Goal: Task Accomplishment & Management: Use online tool/utility

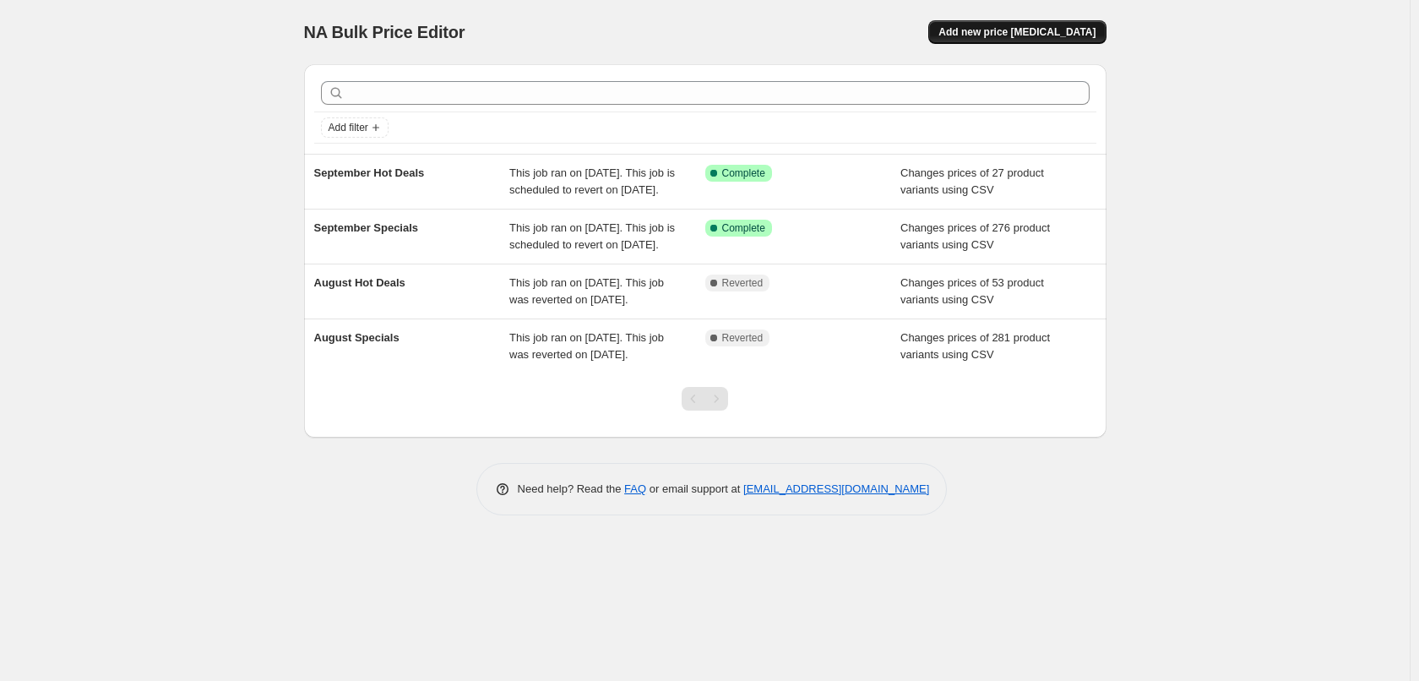
click at [1005, 37] on span "Add new price change job" at bounding box center [1017, 32] width 157 height 14
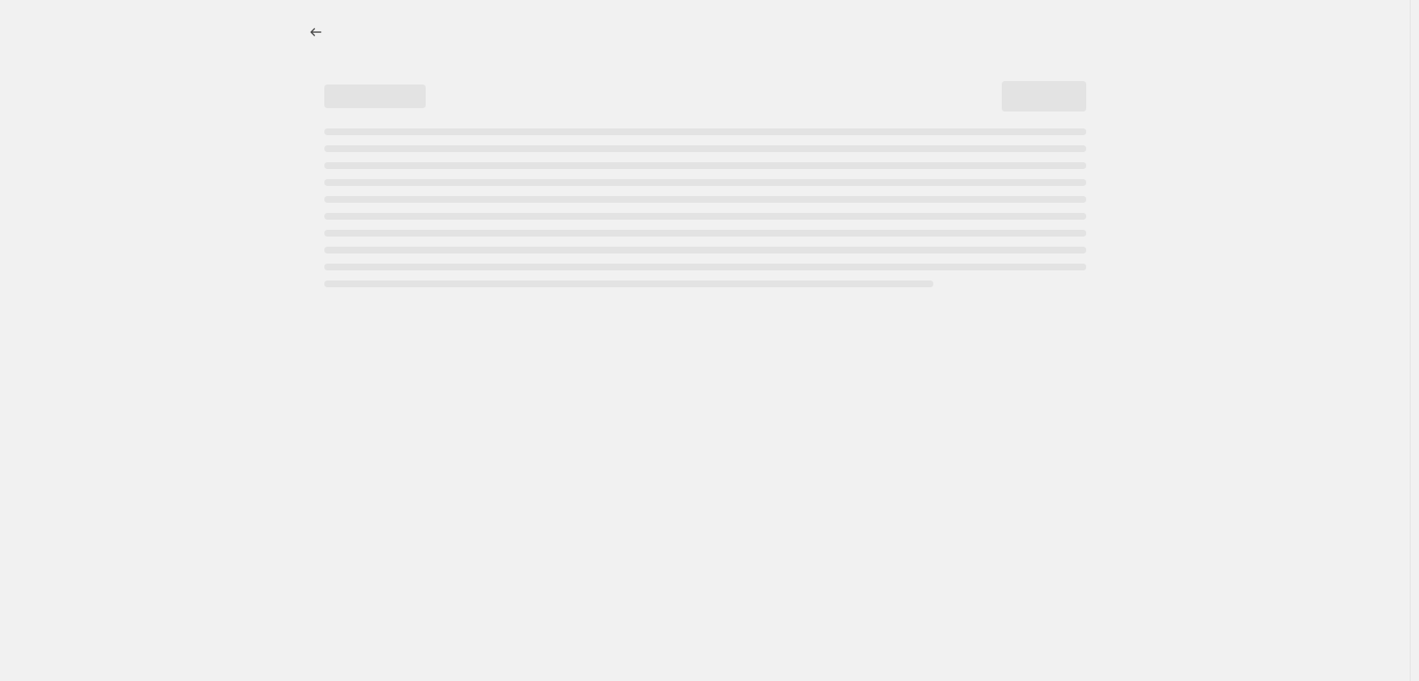
select select "percentage"
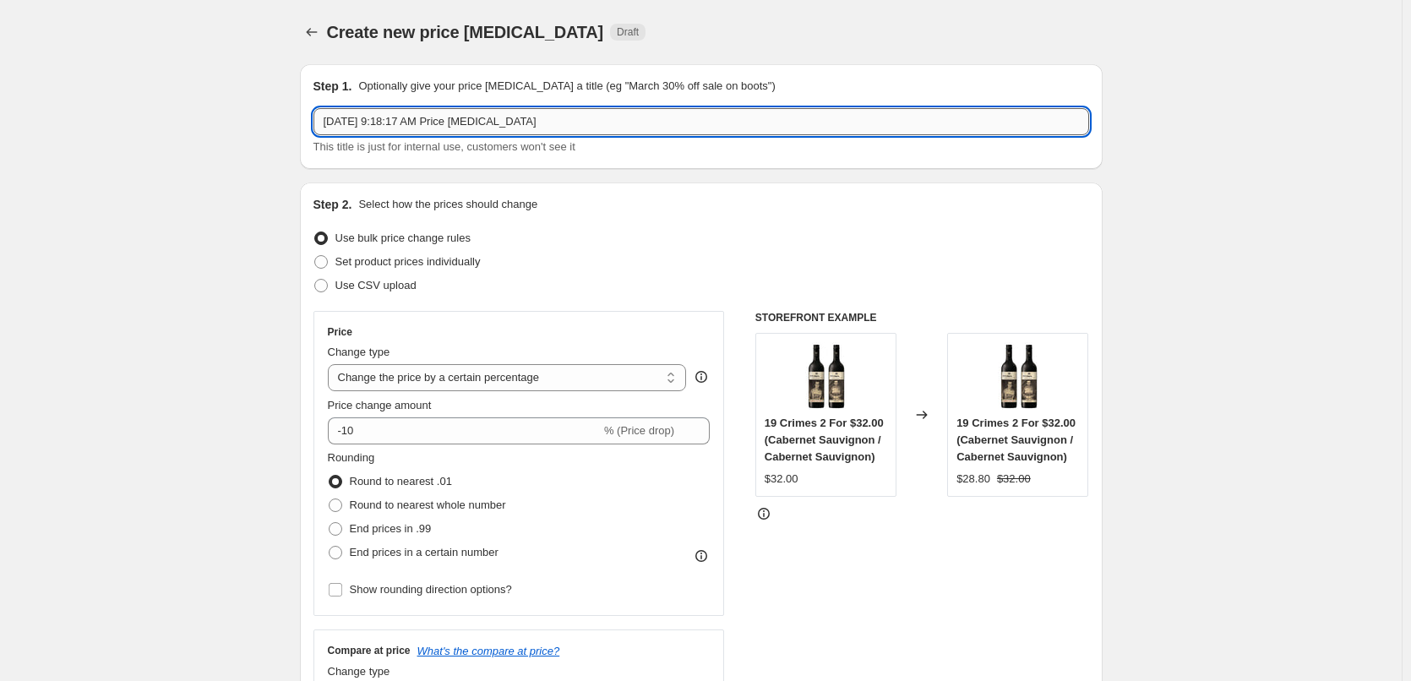
click at [616, 116] on input "Sep 26, 2025, 9:18:17 AM Price change job" at bounding box center [701, 121] width 776 height 27
type input "October Specials"
click at [385, 286] on span "Use CSV upload" at bounding box center [375, 285] width 81 height 13
click at [315, 280] on input "Use CSV upload" at bounding box center [314, 279] width 1 height 1
radio input "true"
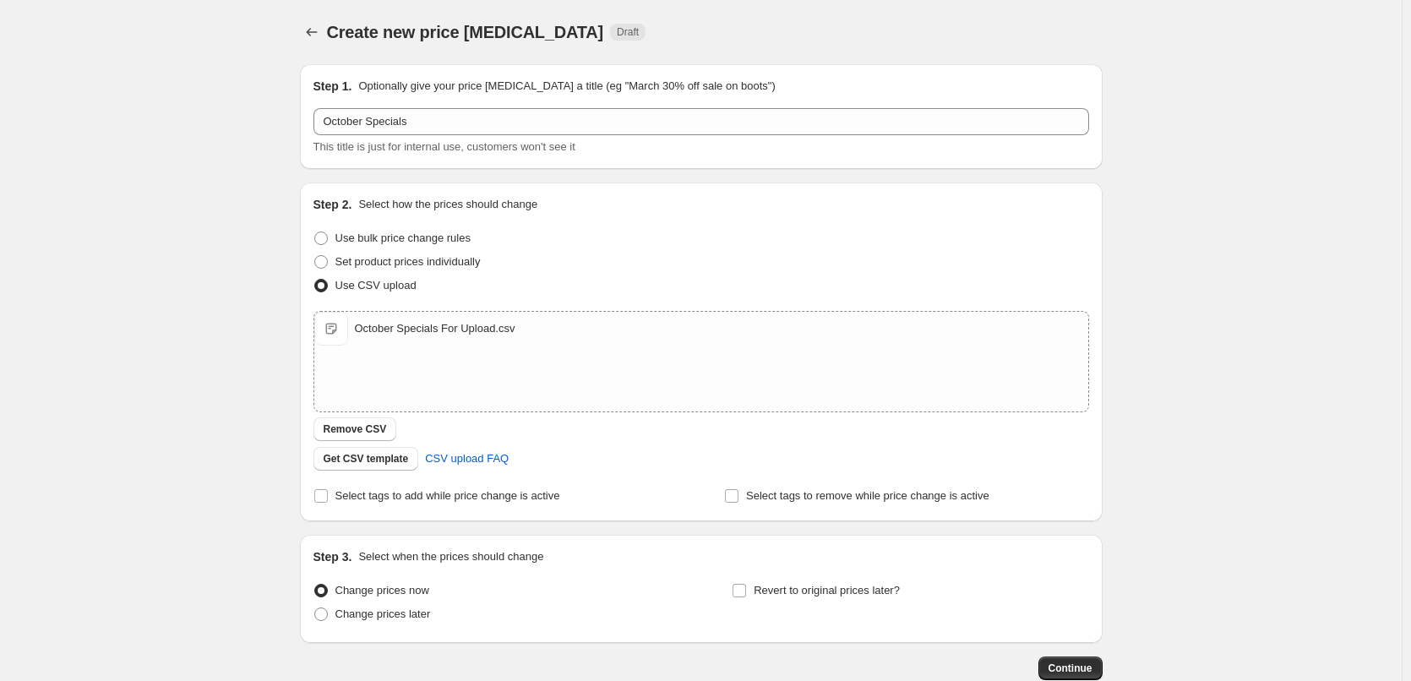
scroll to position [102, 0]
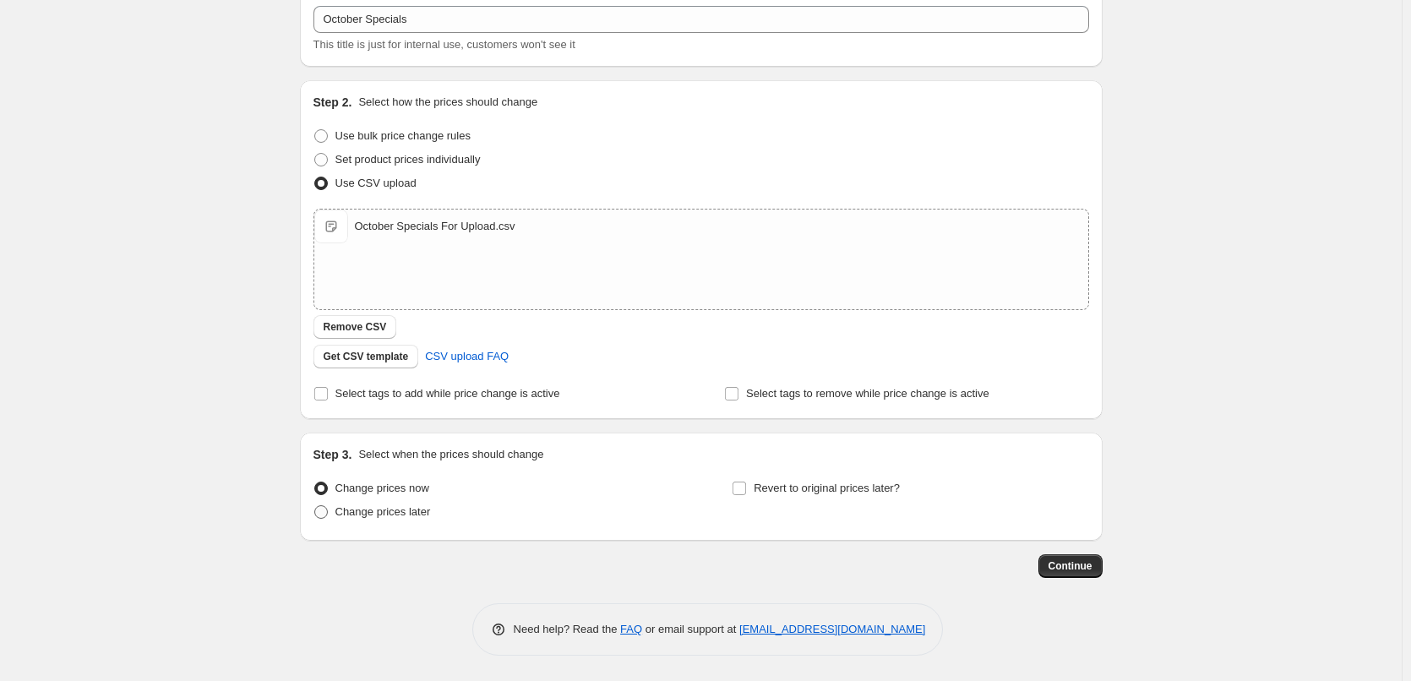
click at [411, 512] on span "Change prices later" at bounding box center [382, 511] width 95 height 13
click at [315, 506] on input "Change prices later" at bounding box center [314, 505] width 1 height 1
radio input "true"
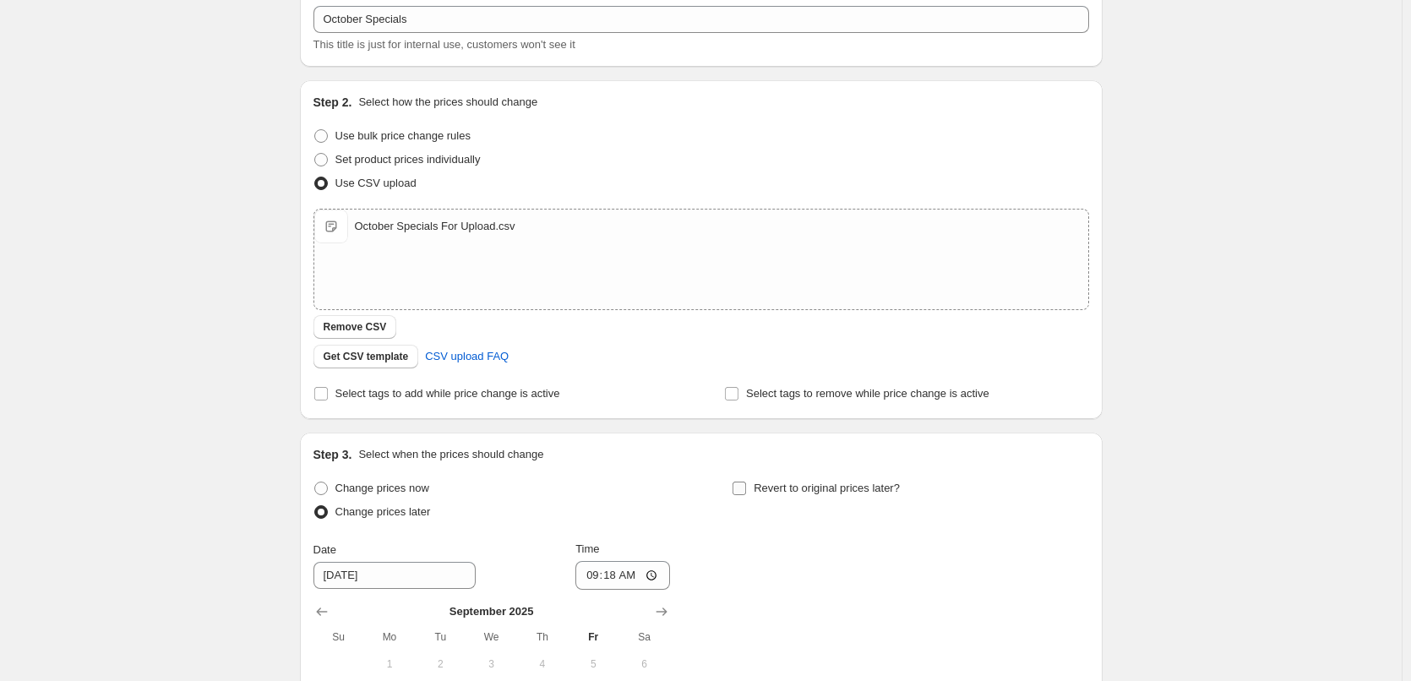
click at [769, 488] on span "Revert to original prices later?" at bounding box center [827, 488] width 146 height 13
click at [746, 488] on input "Revert to original prices later?" at bounding box center [739, 489] width 14 height 14
checkbox input "true"
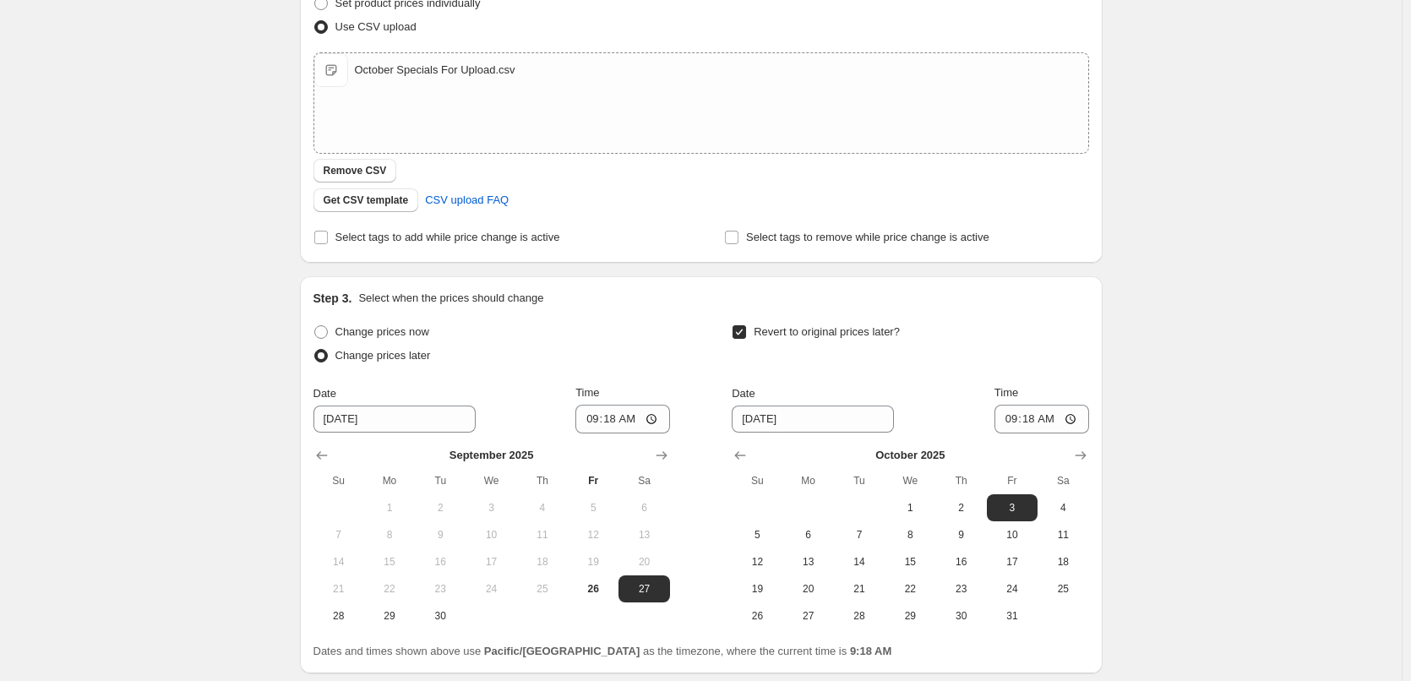
scroll to position [391, 0]
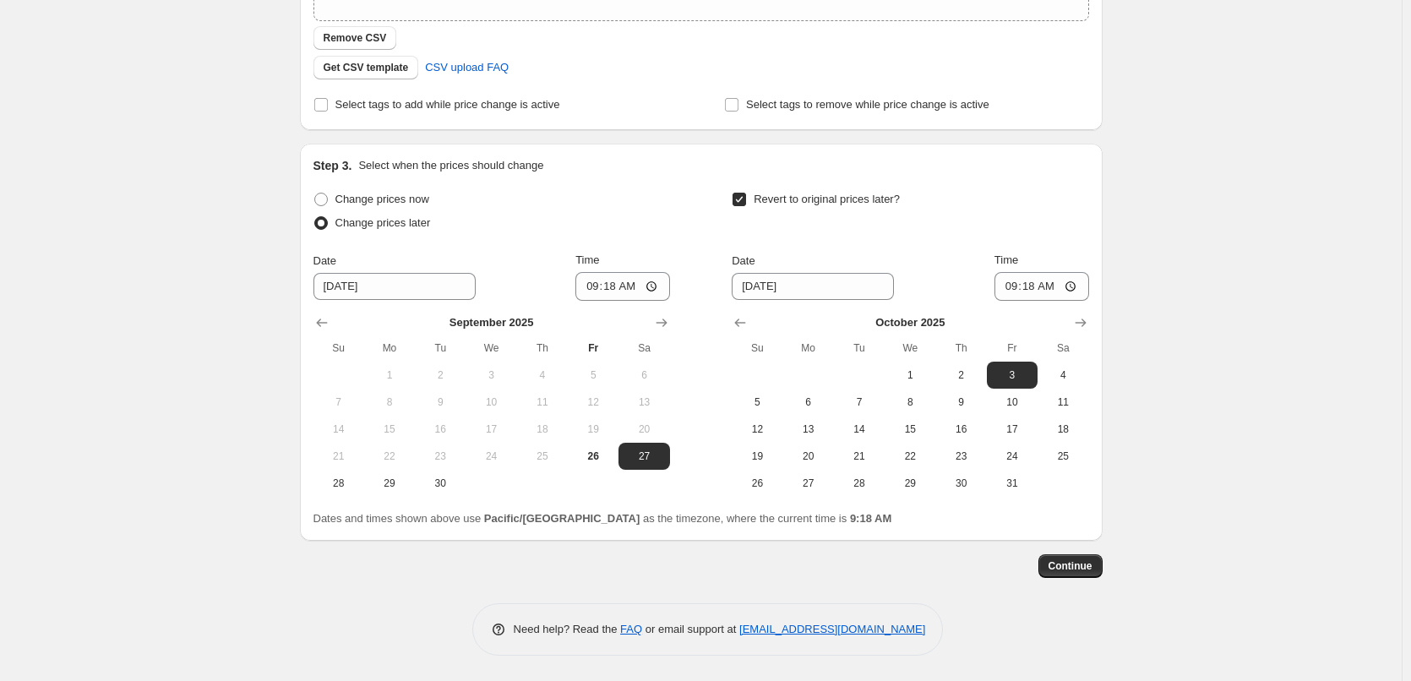
click at [669, 335] on th "Sa" at bounding box center [643, 348] width 51 height 27
click at [669, 328] on icon "Show next month, October 2025" at bounding box center [661, 322] width 17 height 17
click at [500, 375] on span "1" at bounding box center [490, 375] width 37 height 14
type input "10/1/2025"
click at [589, 288] on input "09:18" at bounding box center [622, 286] width 95 height 29
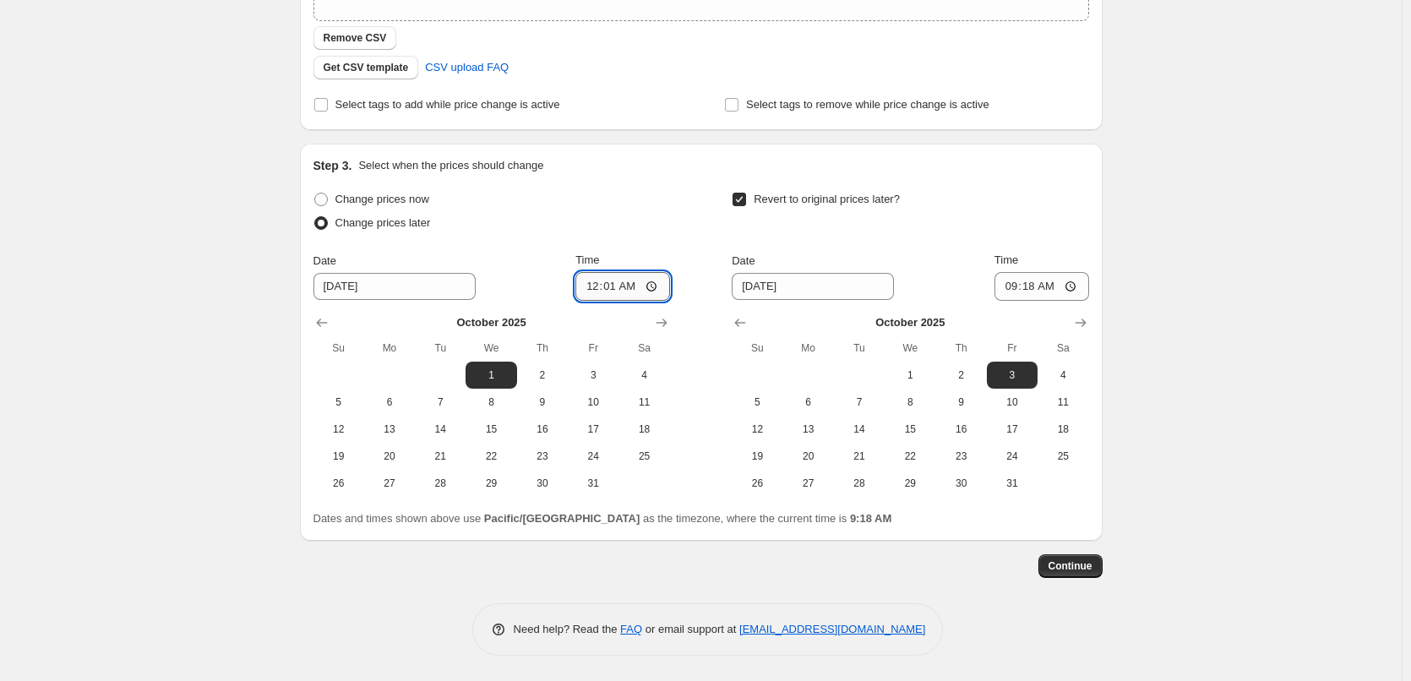
type input "00:15"
click at [1028, 484] on span "31" at bounding box center [1012, 483] width 37 height 14
type input "10/31/2025"
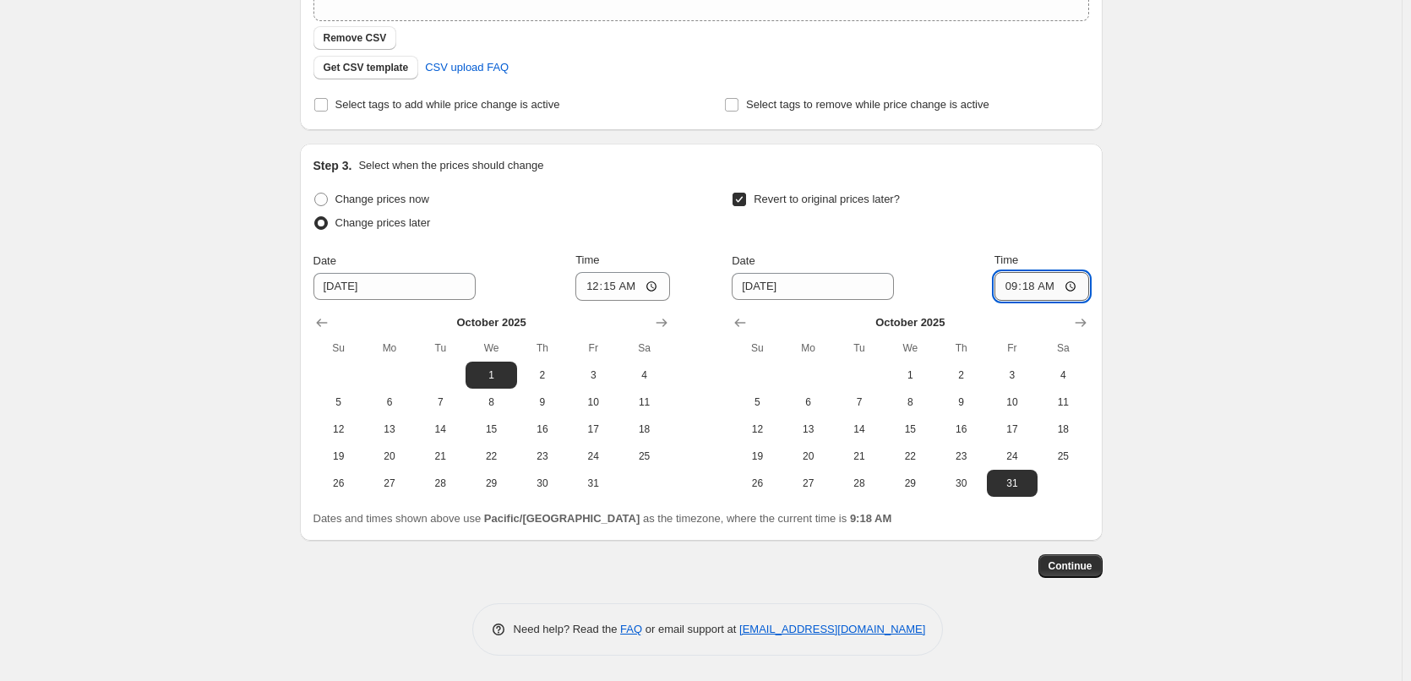
click at [1012, 286] on input "09:18" at bounding box center [1041, 286] width 95 height 29
type input "23:45"
click at [1095, 215] on div "Step 3. Select when the prices should change Change prices now Change prices la…" at bounding box center [701, 342] width 803 height 397
click at [1090, 564] on span "Continue" at bounding box center [1070, 566] width 44 height 14
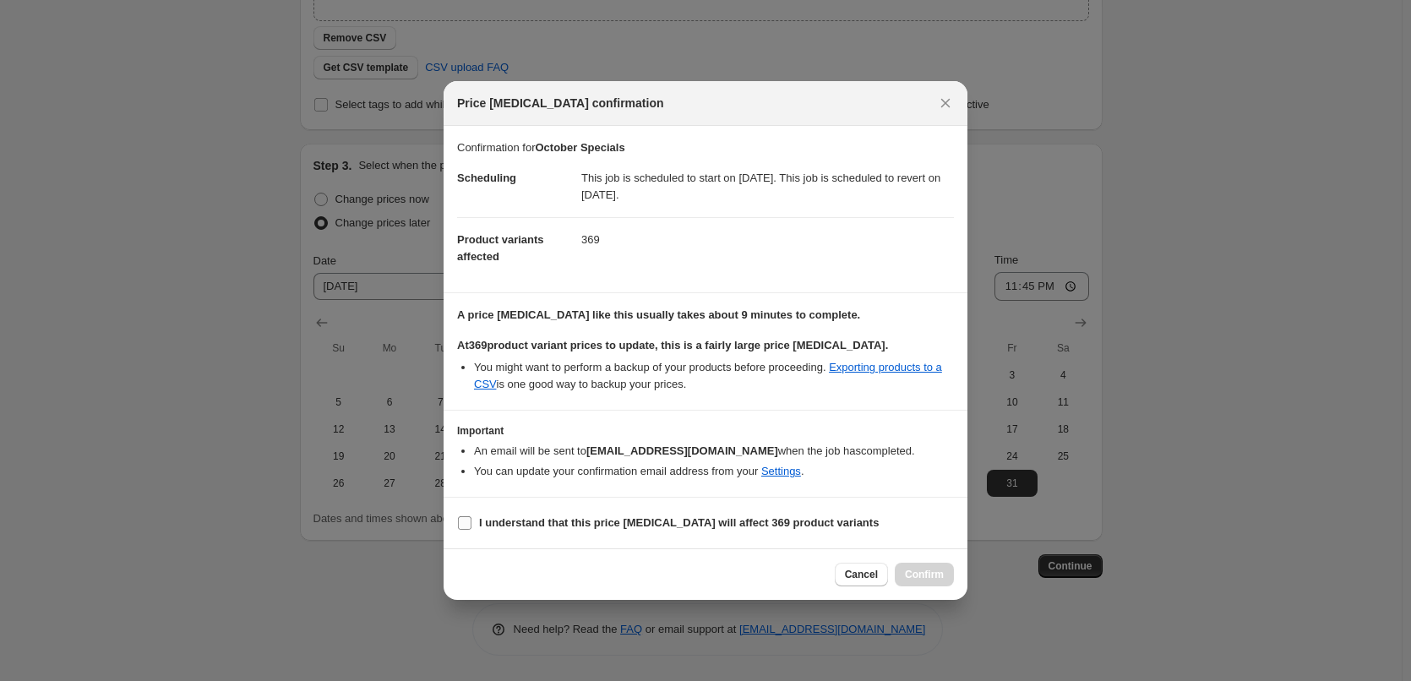
click at [585, 514] on label "I understand that this price change job will affect 369 product variants" at bounding box center [668, 523] width 422 height 24
click at [471, 516] on input "I understand that this price change job will affect 369 product variants" at bounding box center [465, 523] width 14 height 14
checkbox input "true"
click at [923, 575] on span "Confirm" at bounding box center [924, 575] width 39 height 14
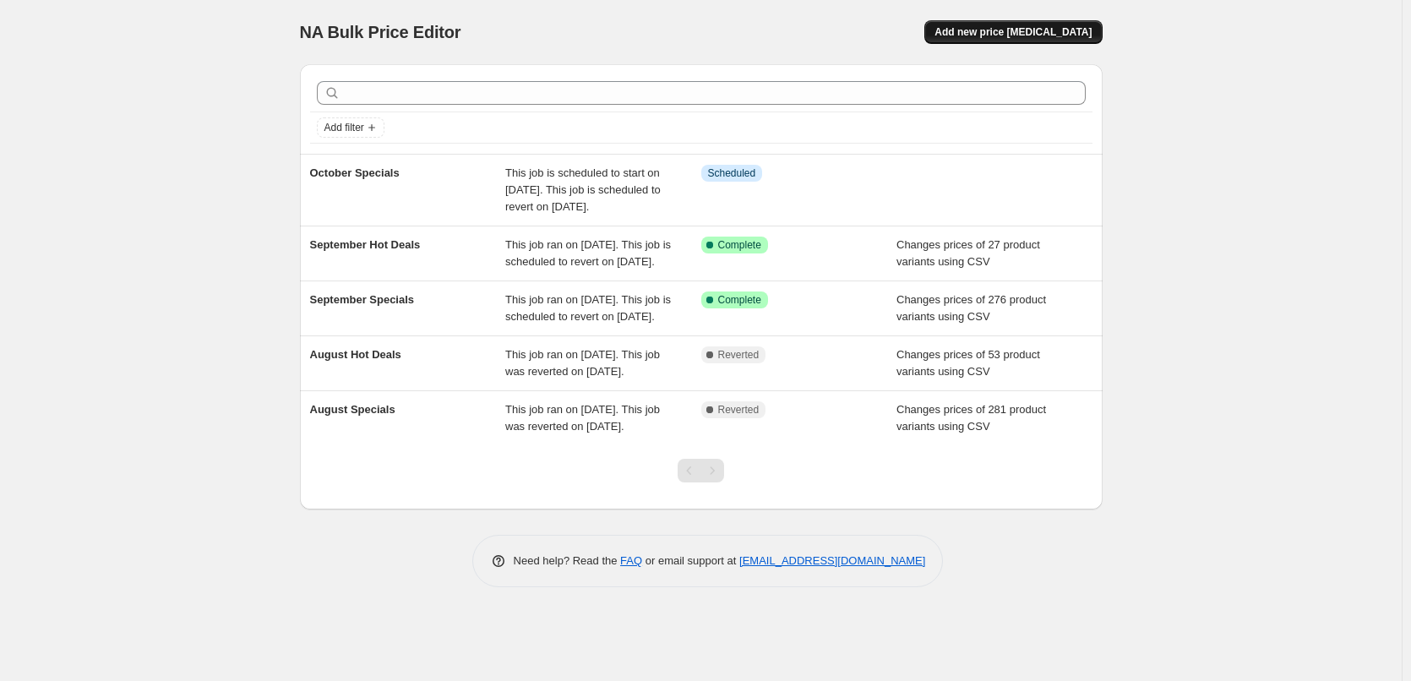
click at [1056, 30] on span "Add new price [MEDICAL_DATA]" at bounding box center [1012, 32] width 157 height 14
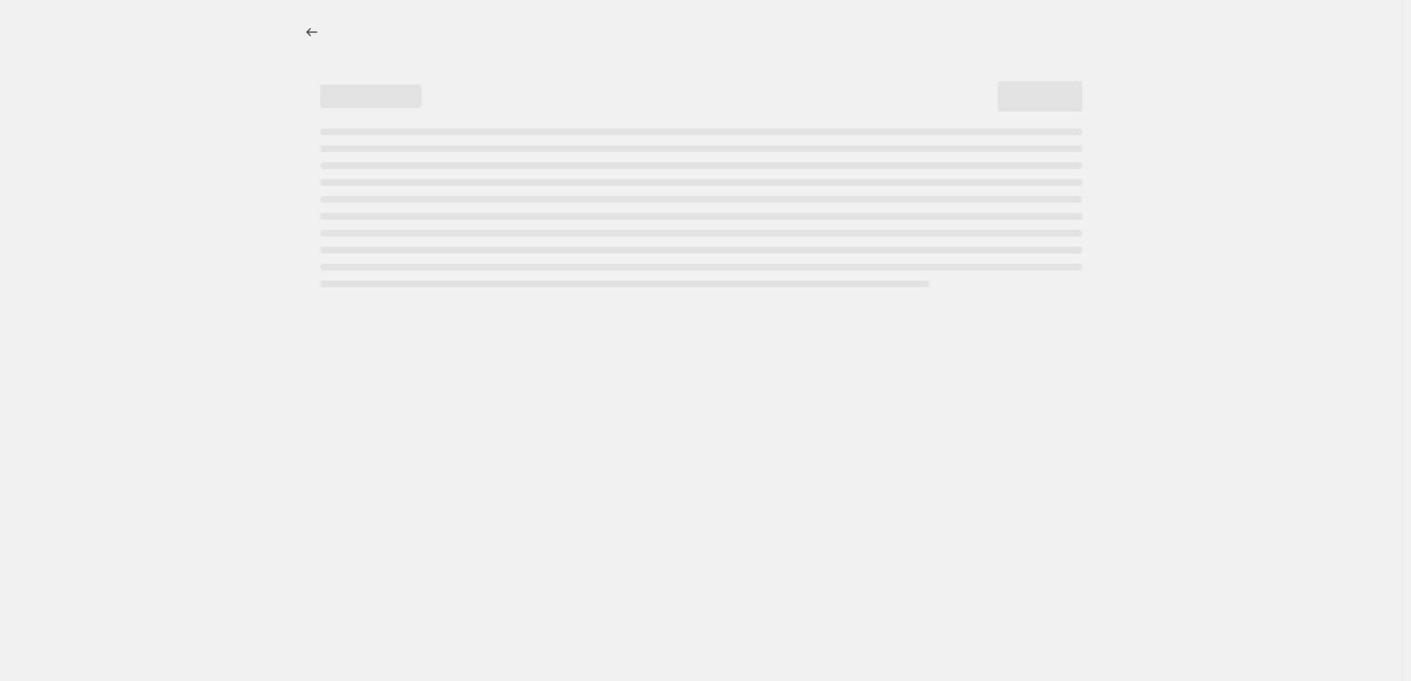
select select "percentage"
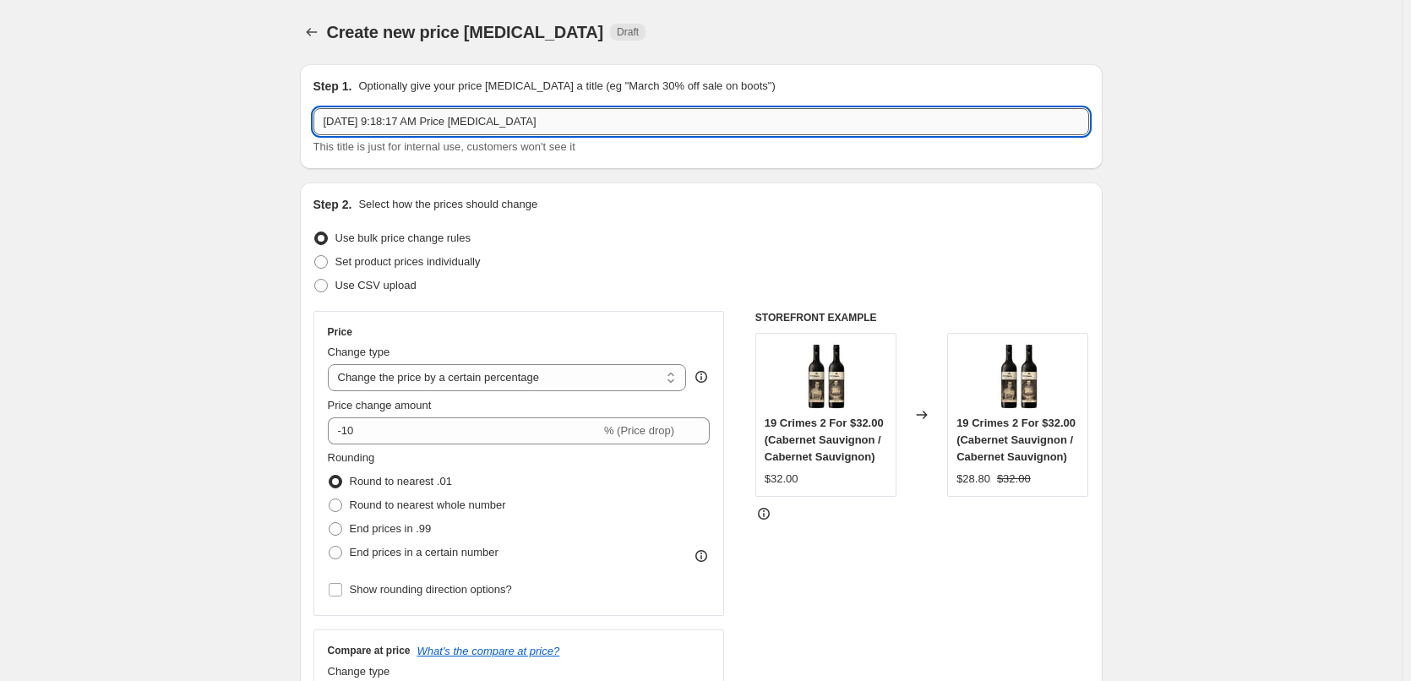
click at [649, 116] on input "Sep 26, 2025, 9:18:17 AM Price change job" at bounding box center [701, 121] width 776 height 27
type input "October Hot Deals"
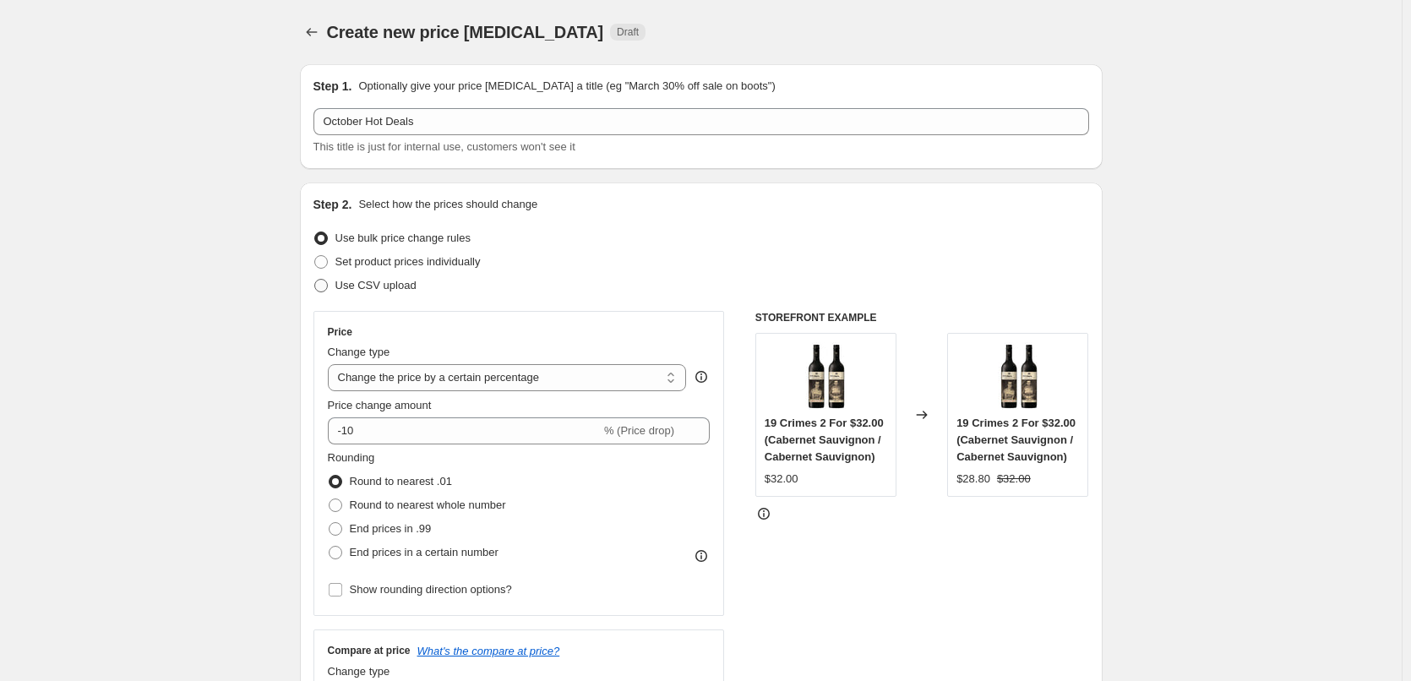
click at [345, 289] on span "Use CSV upload" at bounding box center [375, 285] width 81 height 13
click at [315, 280] on input "Use CSV upload" at bounding box center [314, 279] width 1 height 1
radio input "true"
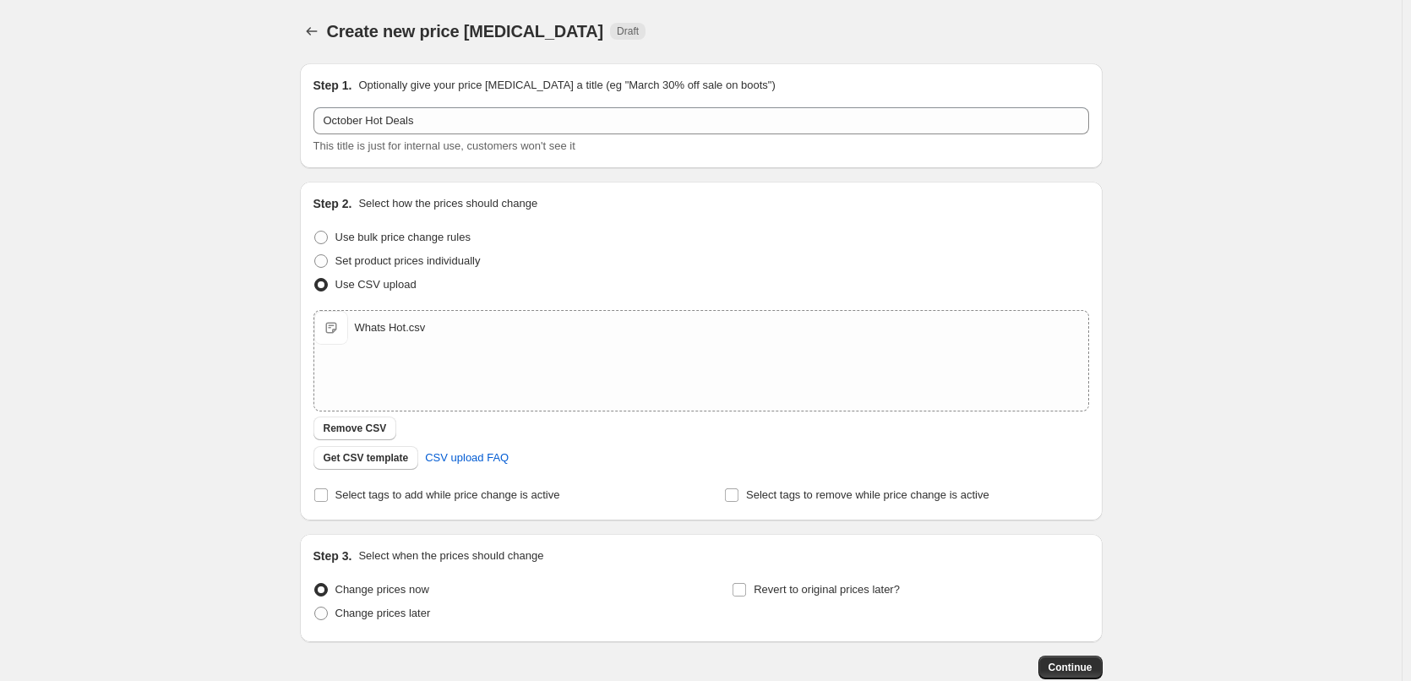
scroll to position [102, 0]
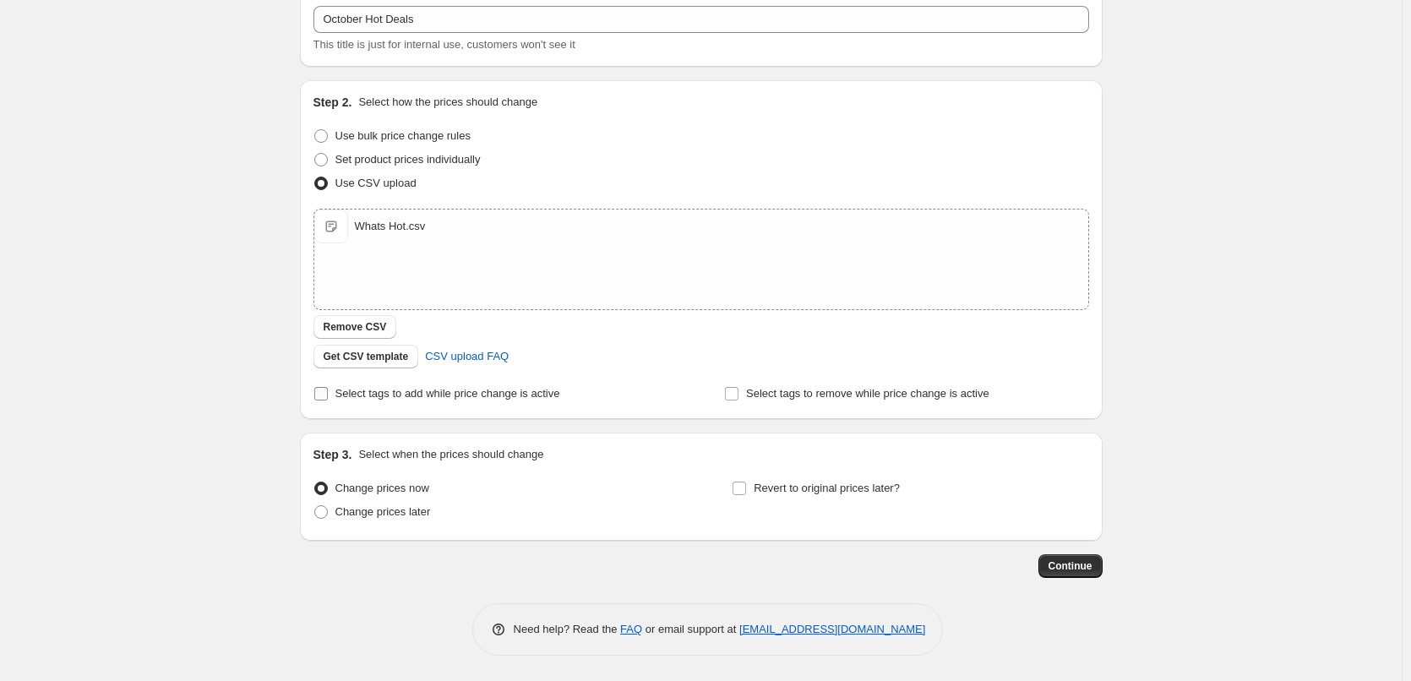
click at [319, 391] on input "Select tags to add while price change is active" at bounding box center [321, 394] width 14 height 14
checkbox input "true"
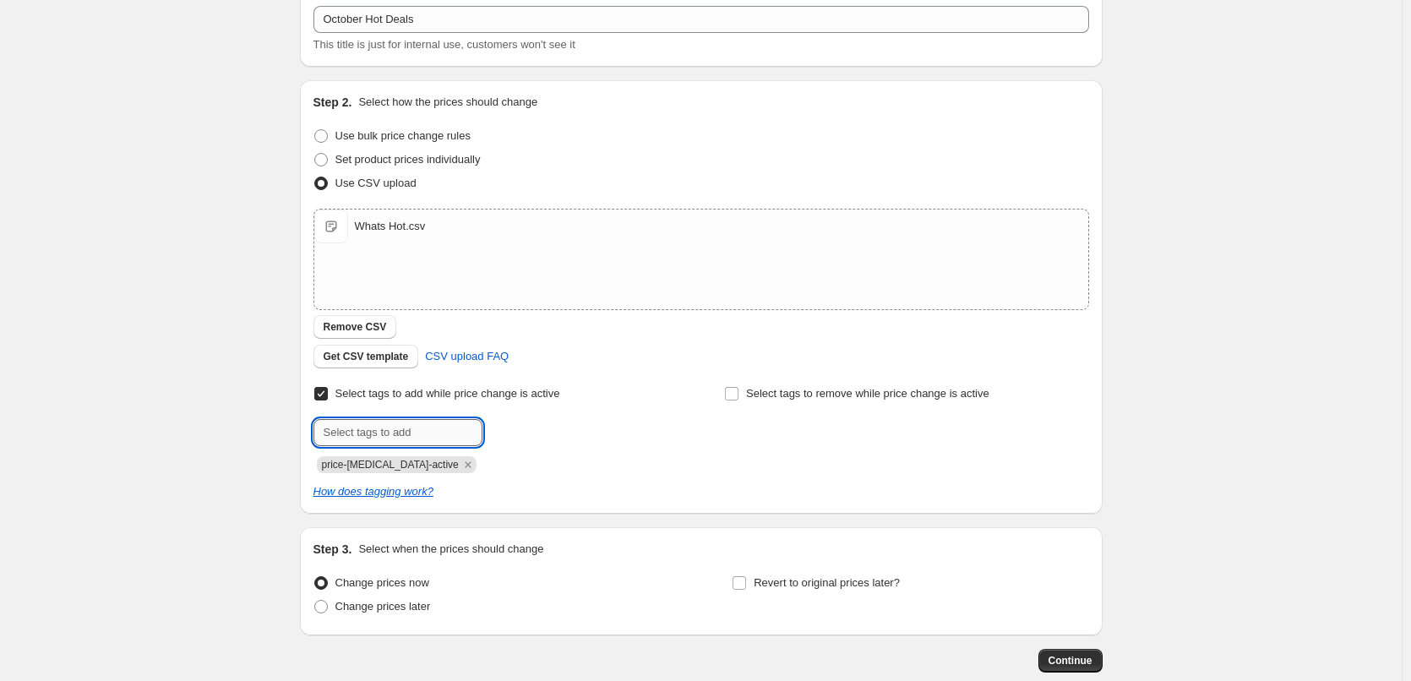
click at [380, 433] on input "text" at bounding box center [397, 432] width 169 height 27
type input "hot-deals"
click at [523, 432] on span "Add hot-deals" at bounding box center [531, 431] width 68 height 14
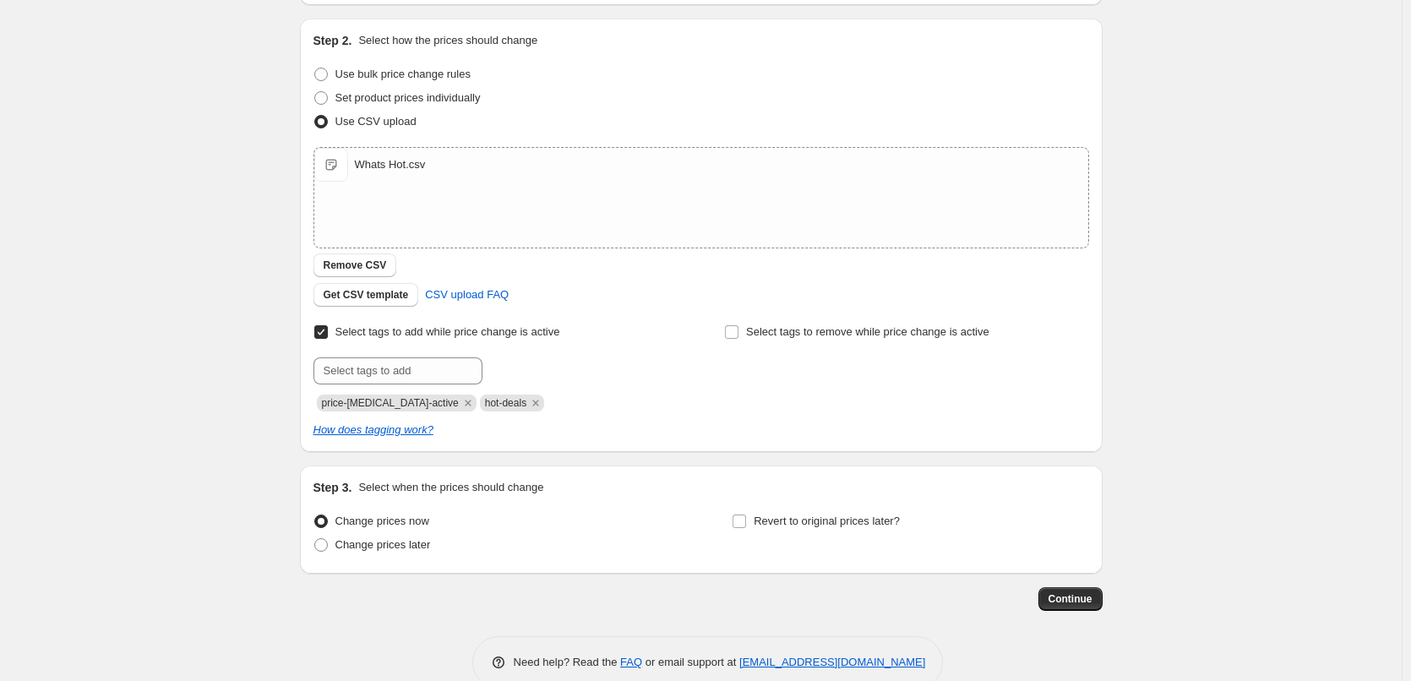
scroll to position [197, 0]
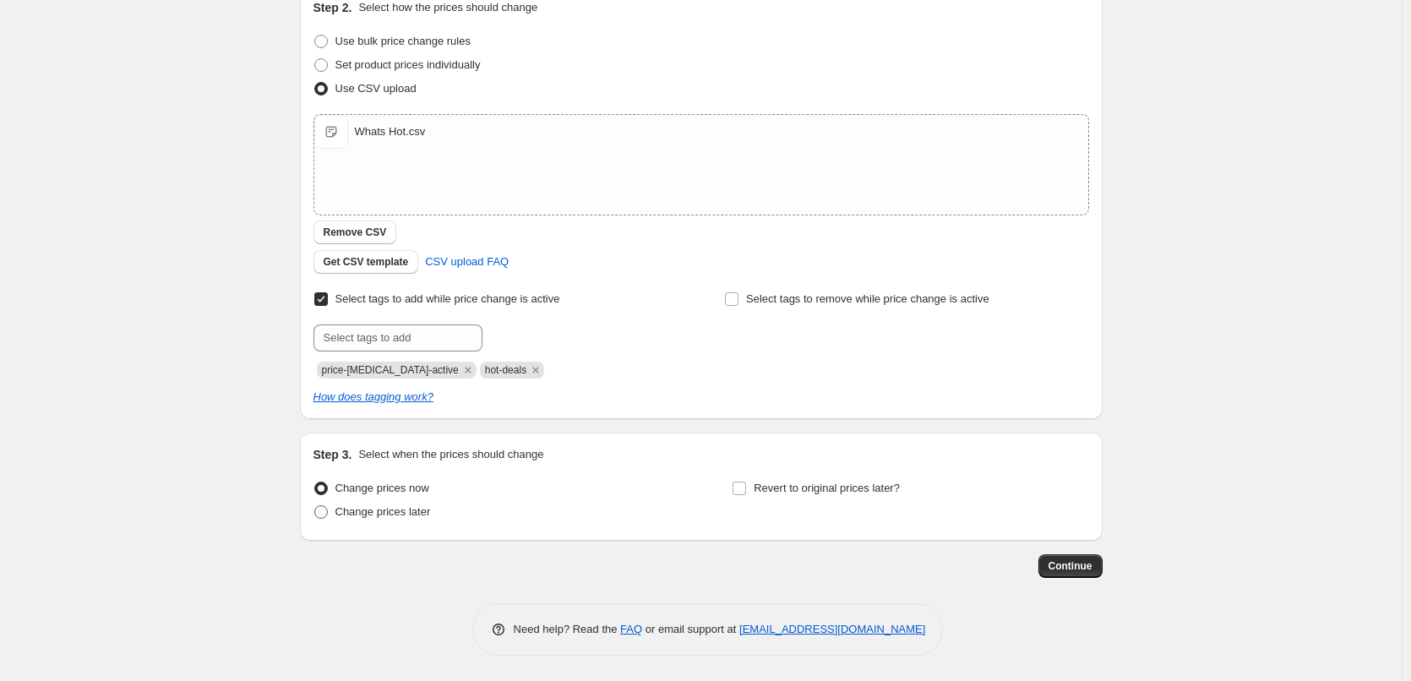
click at [410, 515] on span "Change prices later" at bounding box center [382, 511] width 95 height 13
click at [315, 506] on input "Change prices later" at bounding box center [314, 505] width 1 height 1
radio input "true"
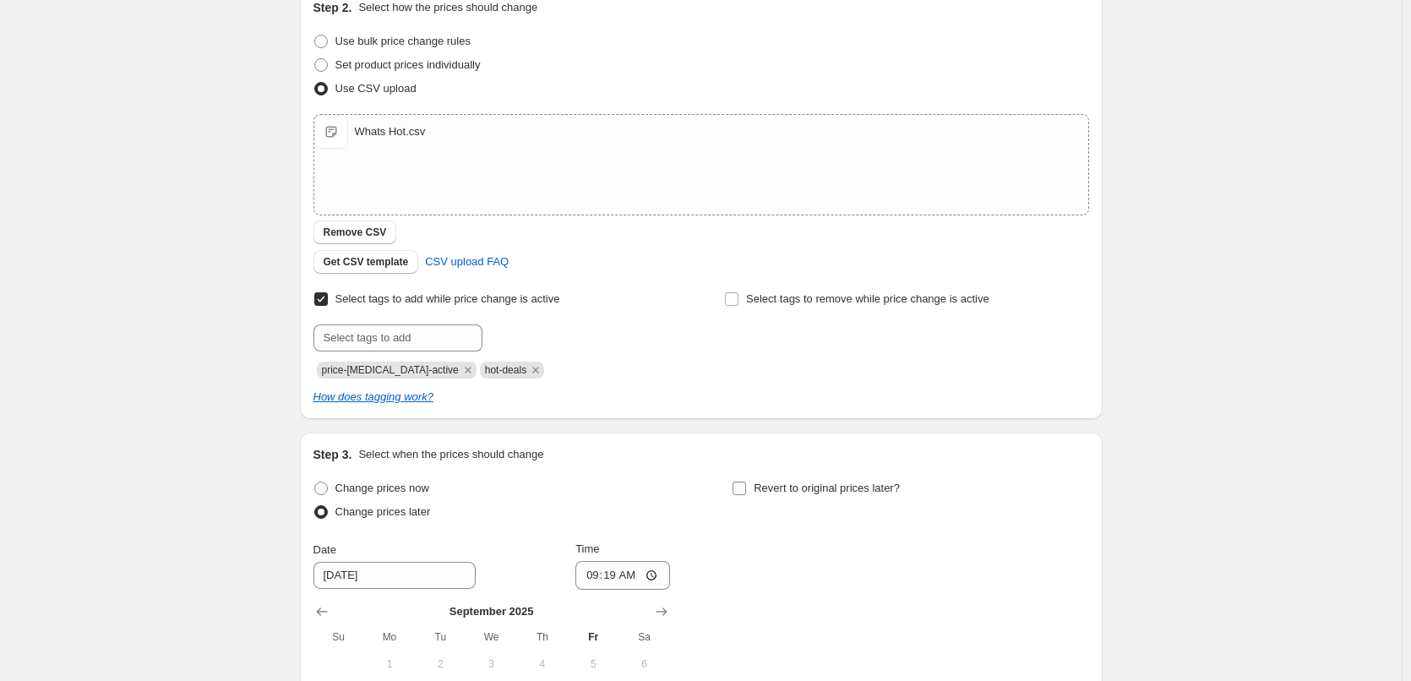
click at [744, 487] on input "Revert to original prices later?" at bounding box center [739, 489] width 14 height 14
checkbox input "true"
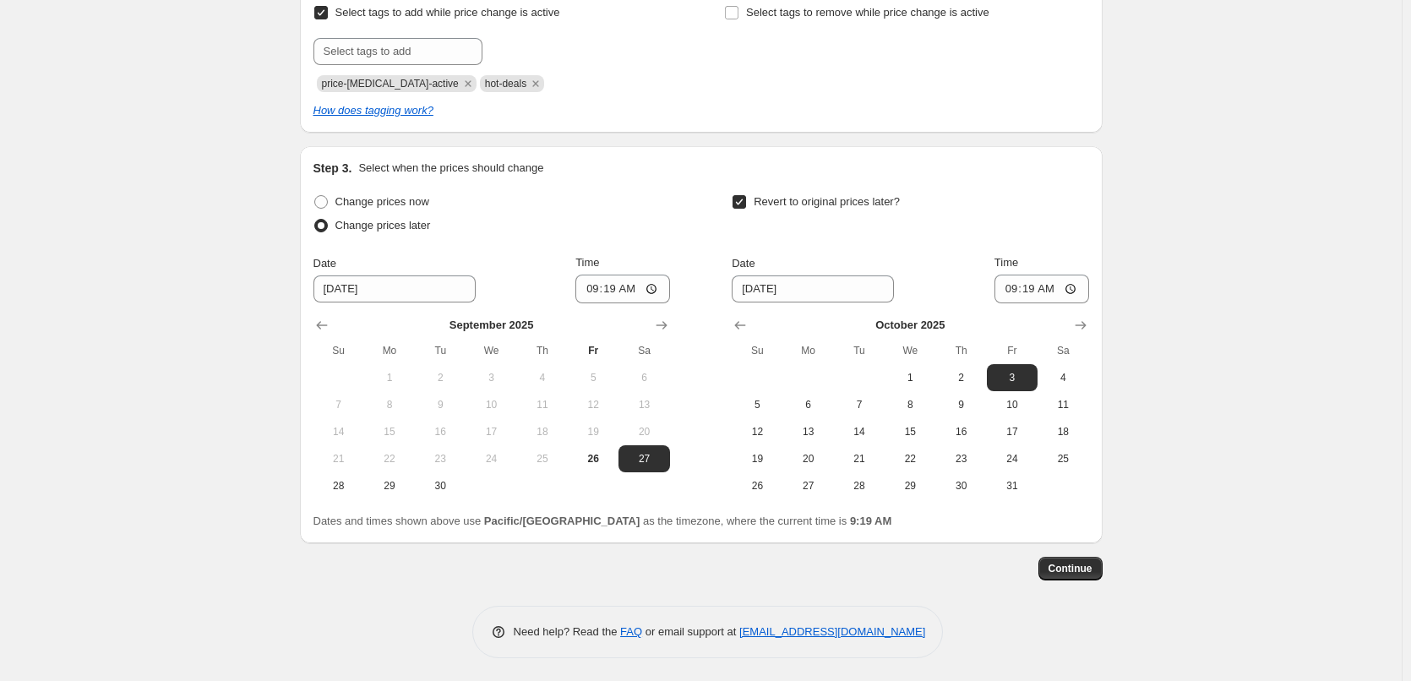
scroll to position [486, 0]
click at [666, 326] on icon "Show next month, October 2025" at bounding box center [661, 322] width 17 height 17
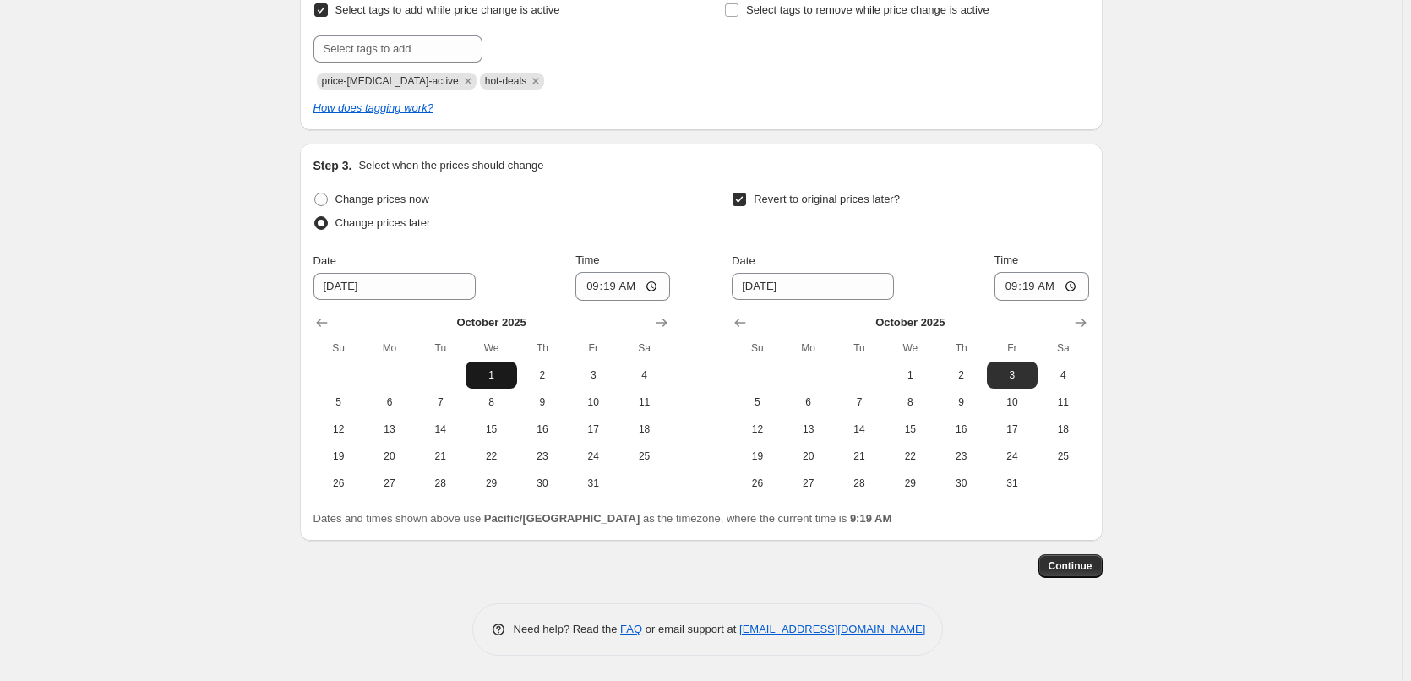
click at [491, 362] on button "1" at bounding box center [491, 375] width 51 height 27
type input "10/1/2025"
click at [588, 289] on input "09:19" at bounding box center [622, 286] width 95 height 29
type input "00:15"
click at [1029, 487] on span "31" at bounding box center [1012, 483] width 37 height 14
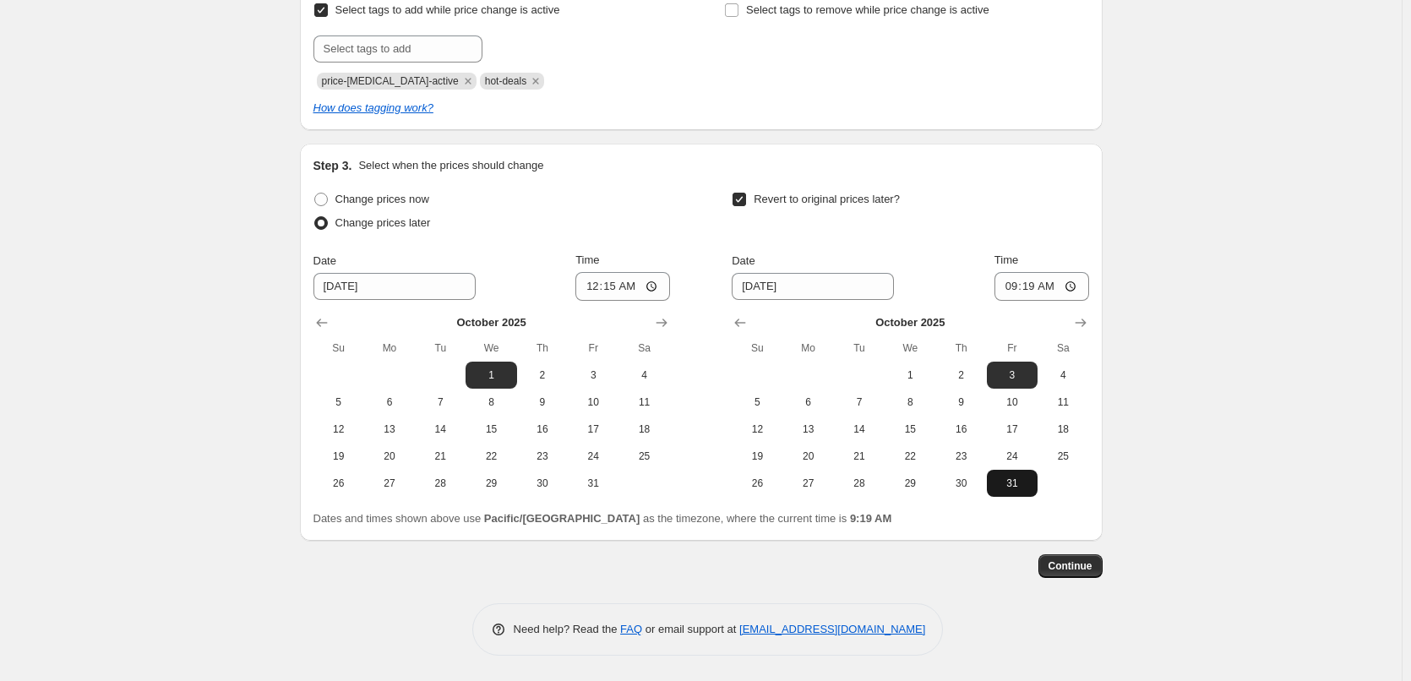
type input "10/31/2025"
click at [1008, 282] on input "09:19" at bounding box center [1041, 286] width 95 height 29
type input "23:45"
click at [1127, 200] on div "Create new price change job. This page is ready Create new price change job Dra…" at bounding box center [701, 97] width 1402 height 1167
click at [1077, 567] on span "Continue" at bounding box center [1070, 566] width 44 height 14
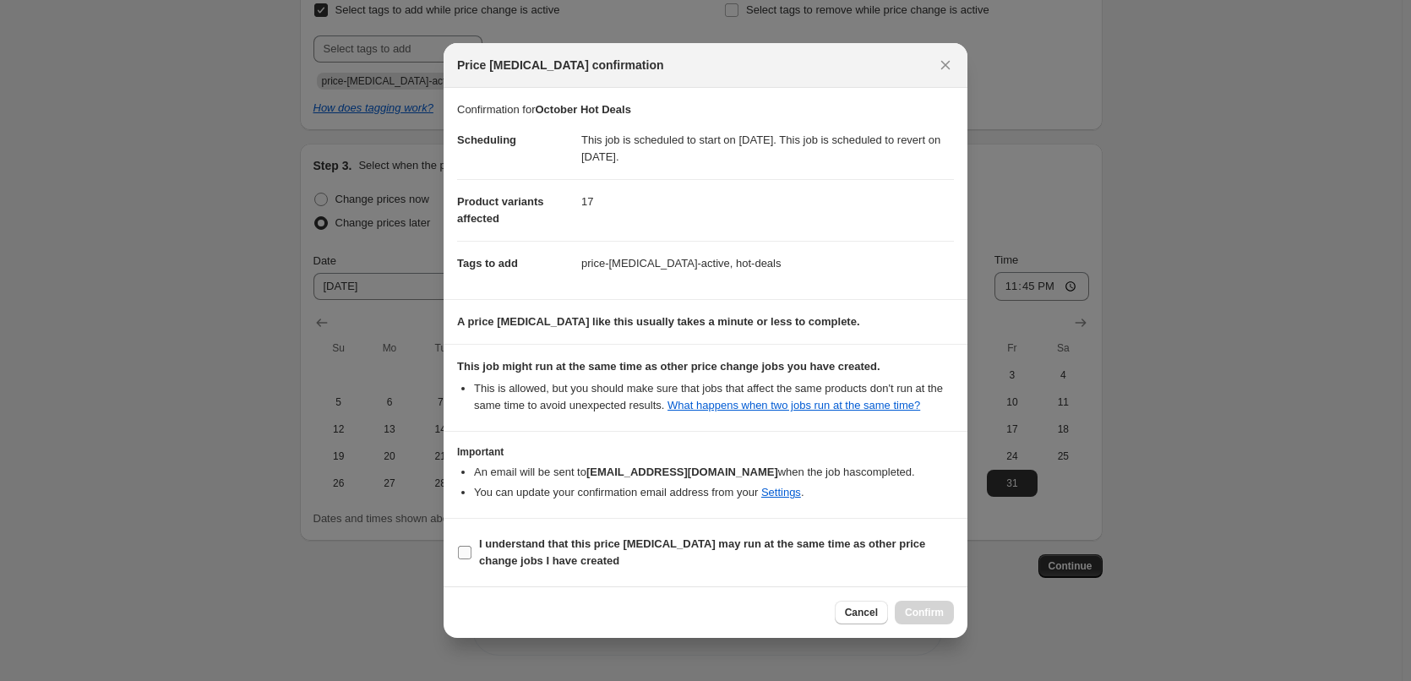
click at [547, 553] on b "I understand that this price change job may run at the same time as other price…" at bounding box center [702, 552] width 446 height 30
click at [471, 553] on input "I understand that this price change job may run at the same time as other price…" at bounding box center [465, 553] width 14 height 14
checkbox input "true"
click at [923, 614] on button "Confirm" at bounding box center [924, 613] width 59 height 24
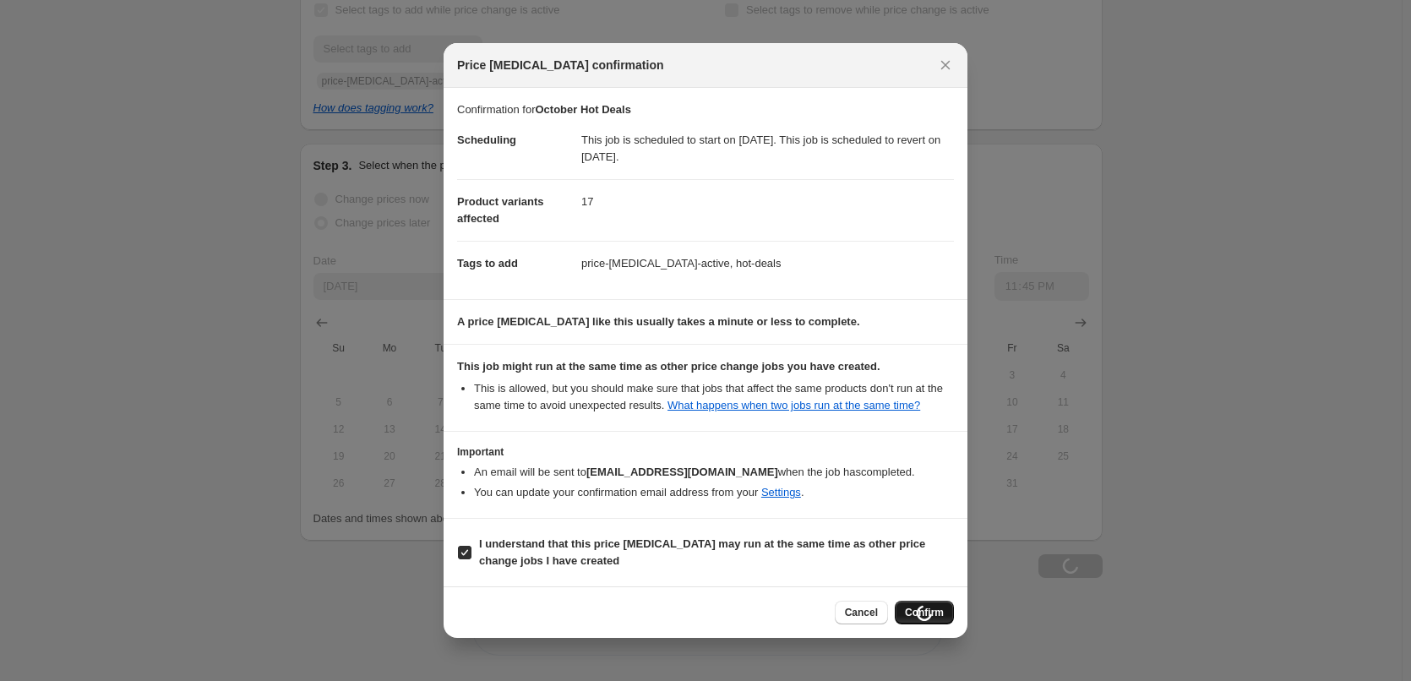
scroll to position [486, 0]
